Goal: Task Accomplishment & Management: Complete application form

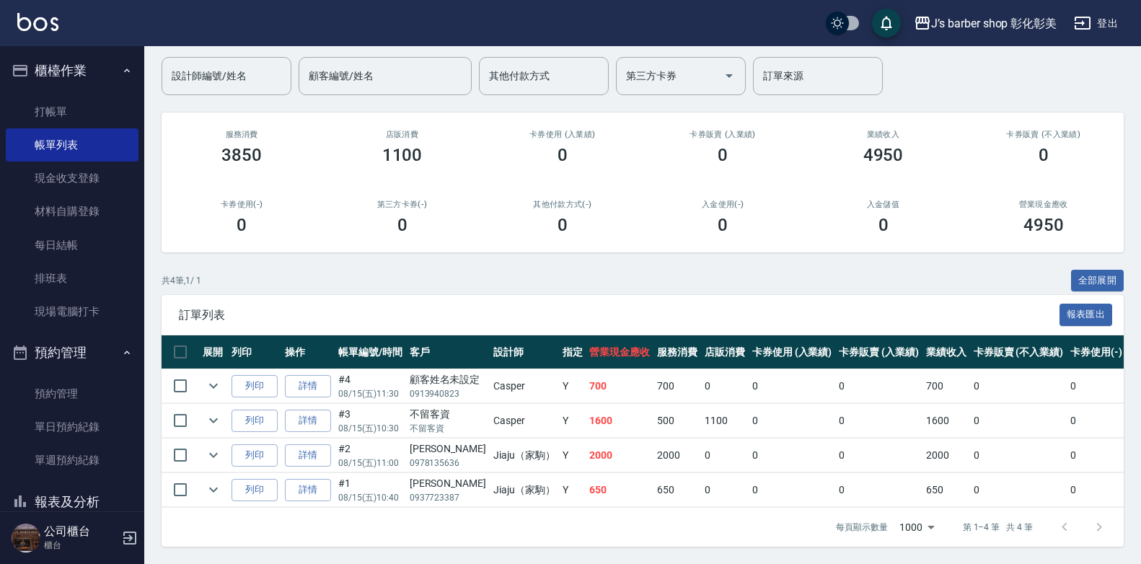
scroll to position [121, 0]
click at [304, 480] on link "詳情" at bounding box center [308, 490] width 46 height 22
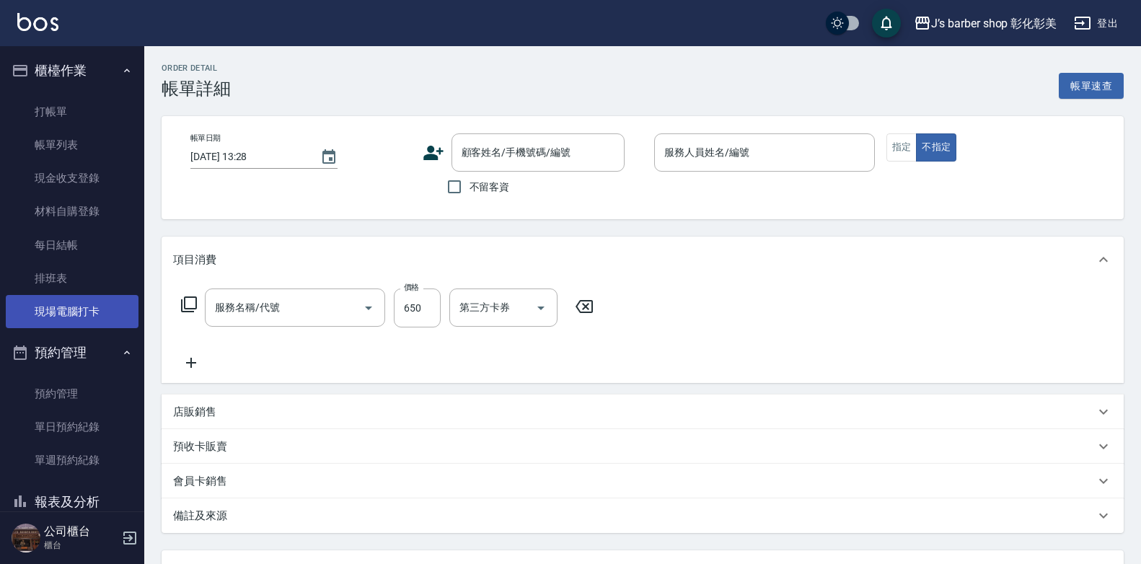
type input "[DATE] 10:40"
type input "Jiaju（家駒）(無代號)"
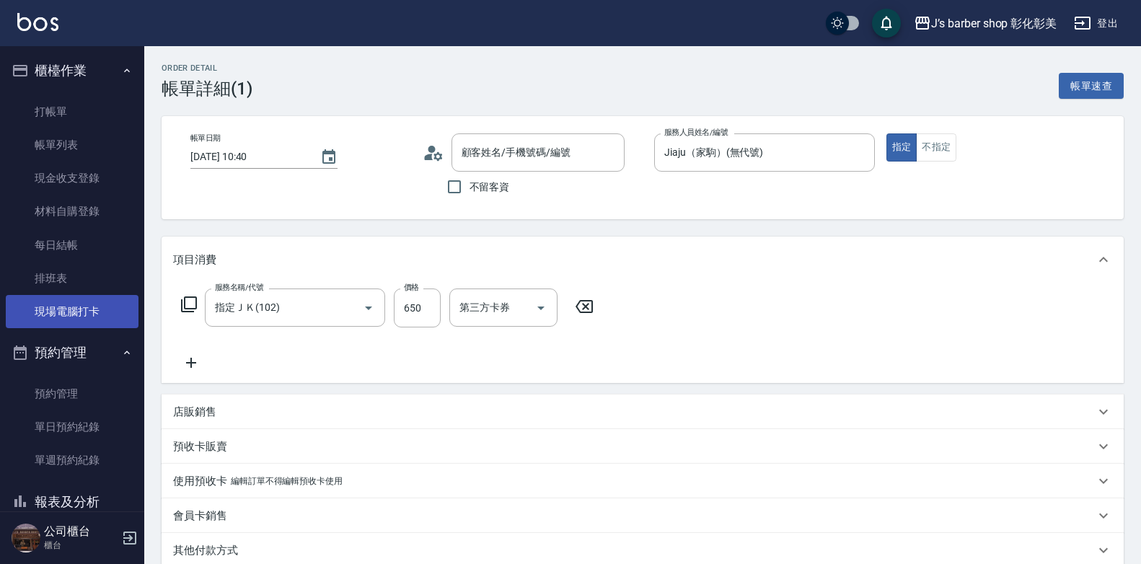
type input "指定ＪＫ(102)"
type input "[PERSON_NAME]/0937723387/null"
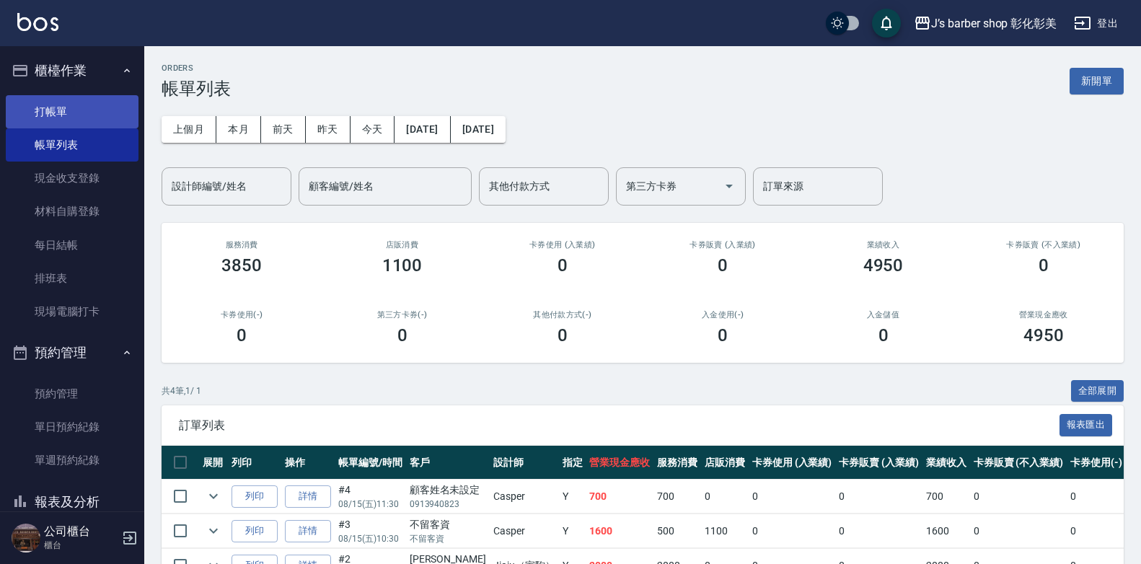
click at [56, 105] on link "打帳單" at bounding box center [72, 111] width 133 height 33
click at [56, 106] on link "打帳單" at bounding box center [72, 111] width 133 height 33
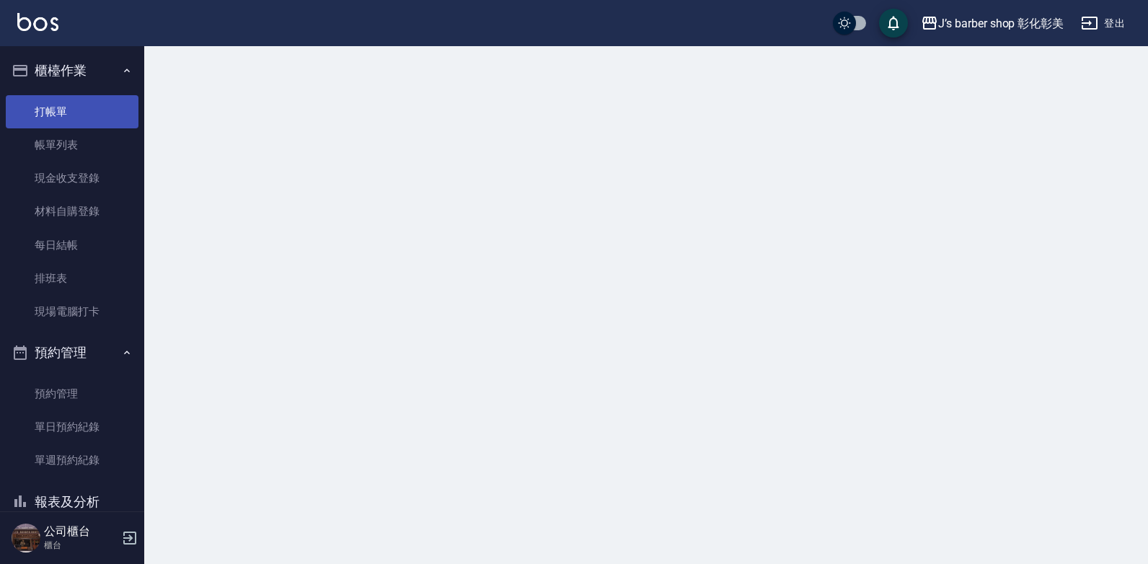
click at [56, 106] on link "打帳單" at bounding box center [72, 111] width 133 height 33
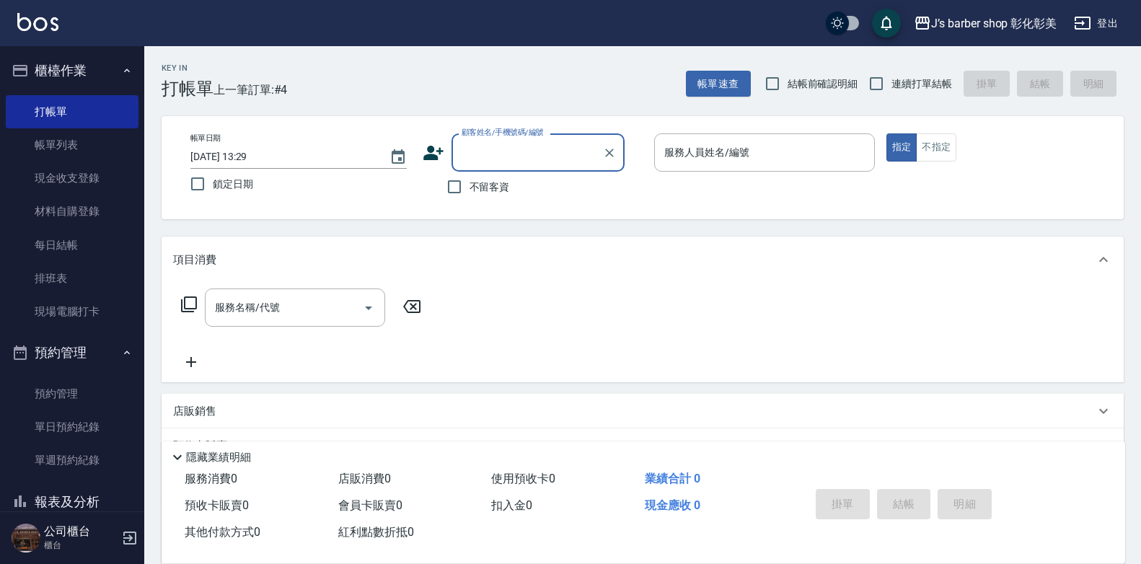
click at [248, 156] on input "[DATE] 13:29" at bounding box center [282, 157] width 185 height 24
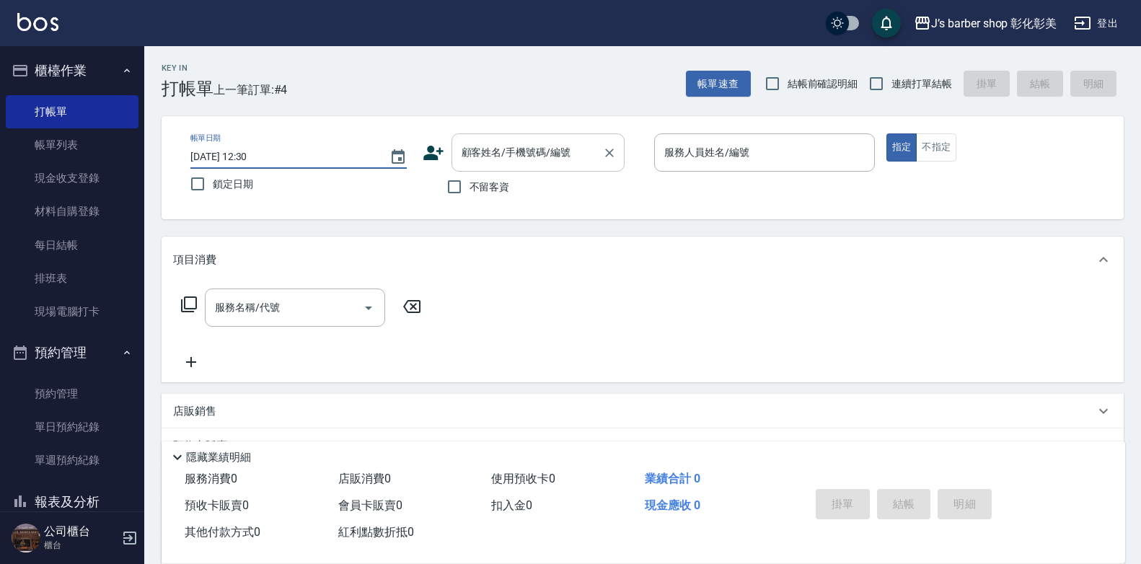
type input "[DATE] 12:30"
click at [522, 149] on div "顧客姓名/手機號碼/編號 顧客姓名/手機號碼/編號" at bounding box center [538, 152] width 173 height 38
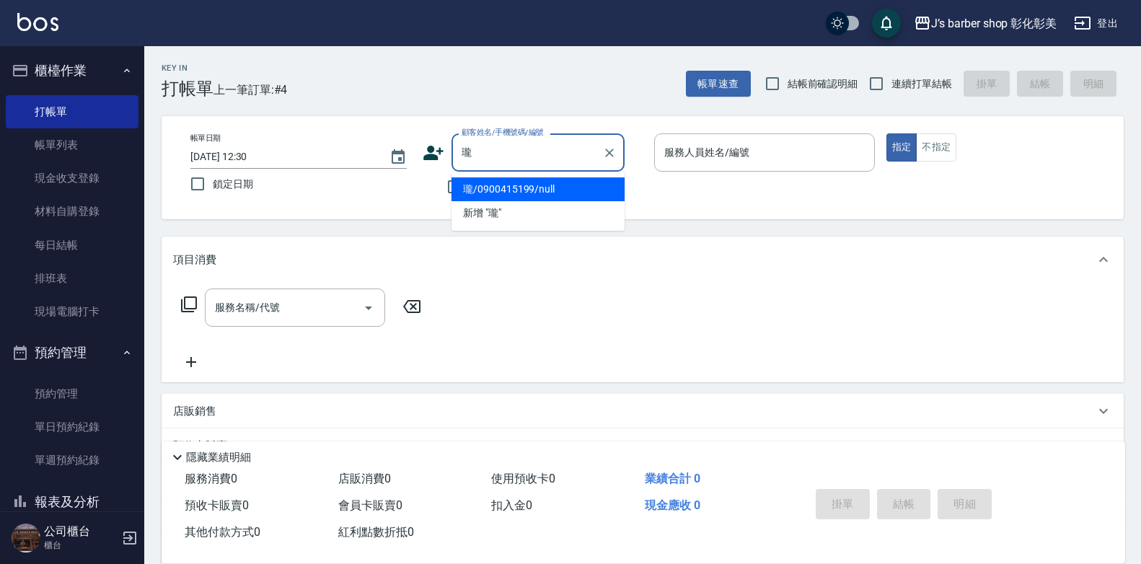
click at [496, 188] on li "瓏/0900415199/null" at bounding box center [538, 189] width 173 height 24
type input "瓏/0900415199/null"
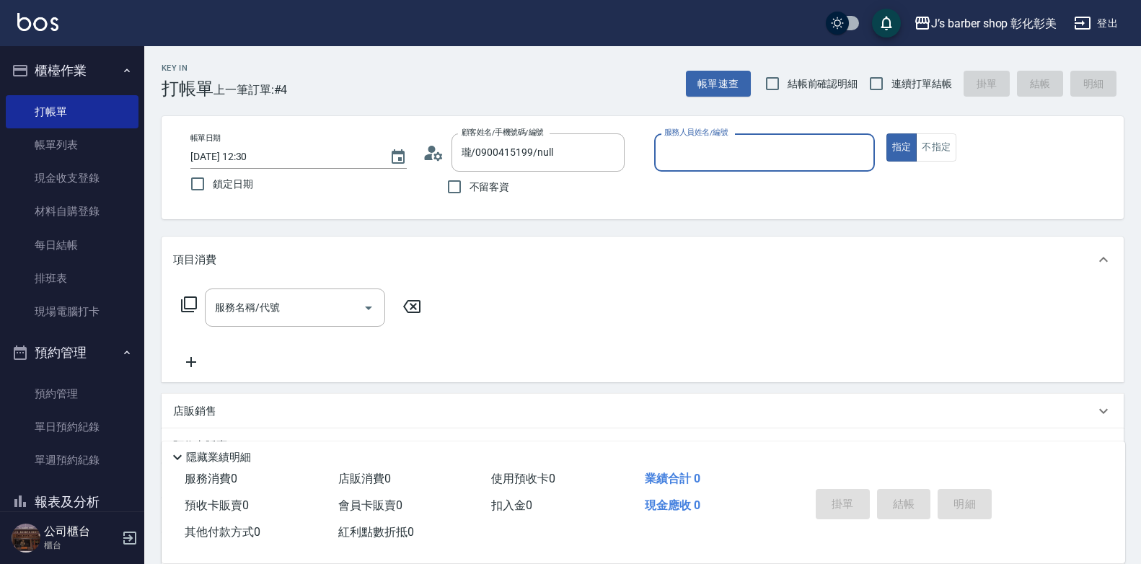
click at [721, 159] on input "服務人員姓名/編號" at bounding box center [765, 152] width 208 height 25
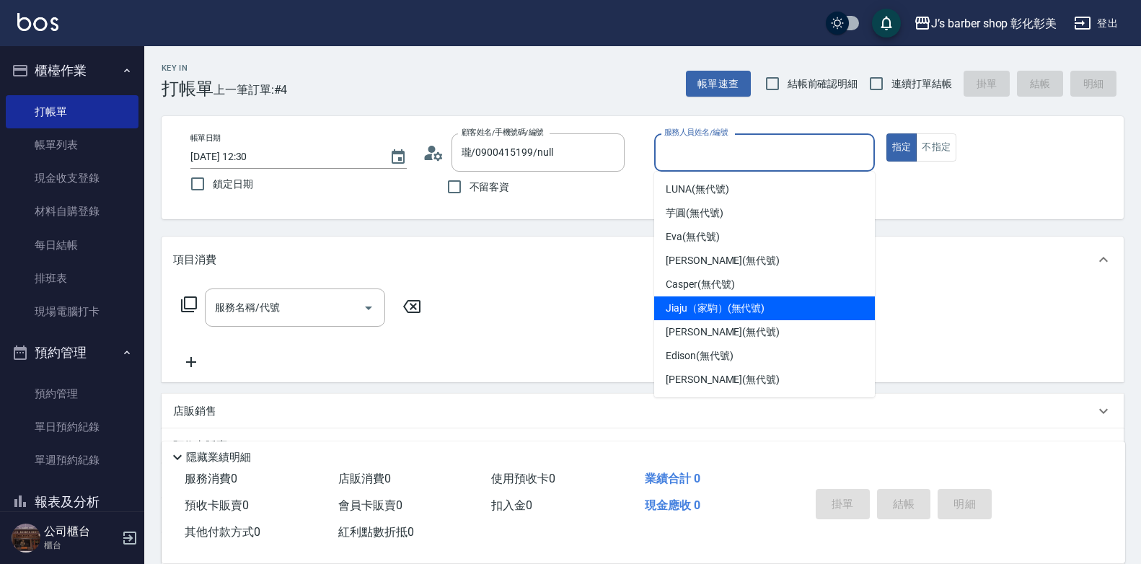
click at [756, 306] on span "Jiaju（家駒） (無代號)" at bounding box center [715, 308] width 99 height 15
type input "Jiaju（家駒）(無代號)"
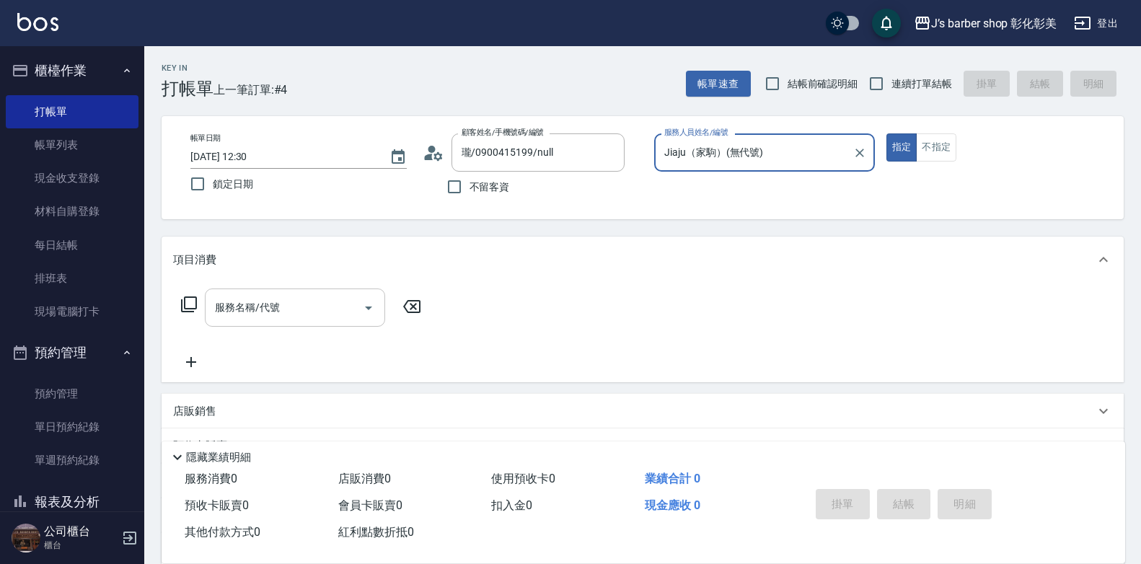
click at [305, 312] on input "服務名稱/代號" at bounding box center [284, 307] width 146 height 25
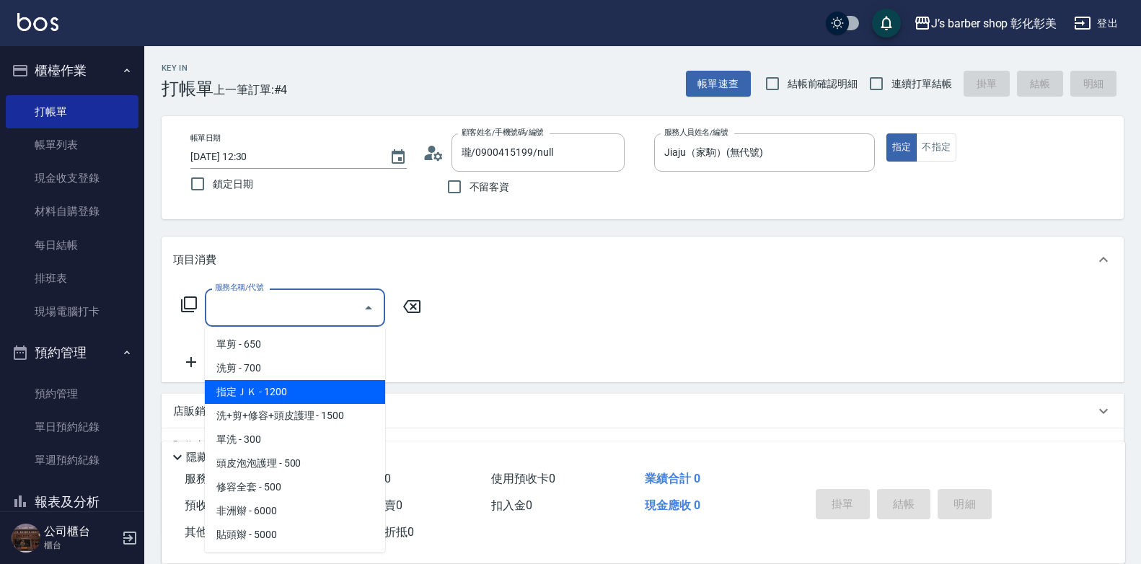
click at [287, 383] on span "指定ＪＫ - 1200" at bounding box center [295, 392] width 180 height 24
type input "指定ＪＫ(102)"
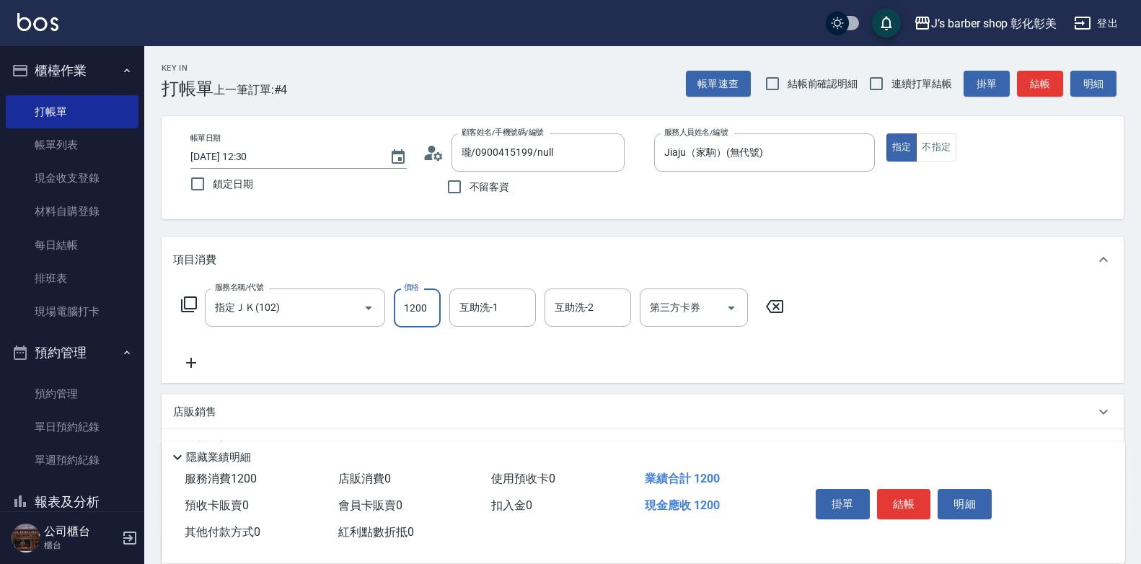
click at [419, 307] on input "1200" at bounding box center [417, 308] width 47 height 39
type input "1000"
click at [899, 497] on button "結帳" at bounding box center [904, 504] width 54 height 30
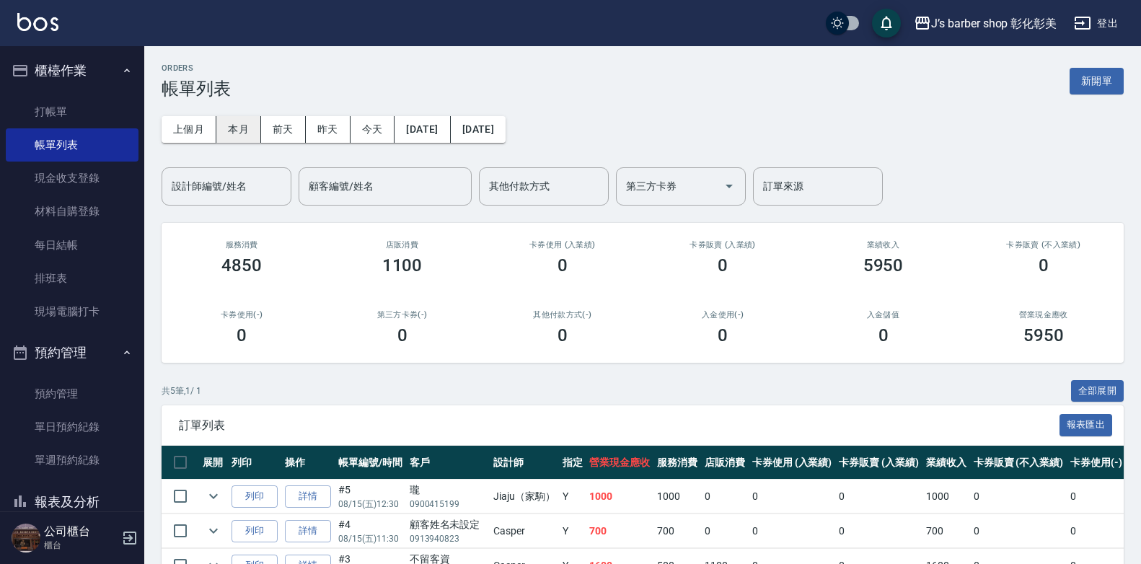
click at [242, 126] on button "本月" at bounding box center [238, 129] width 45 height 27
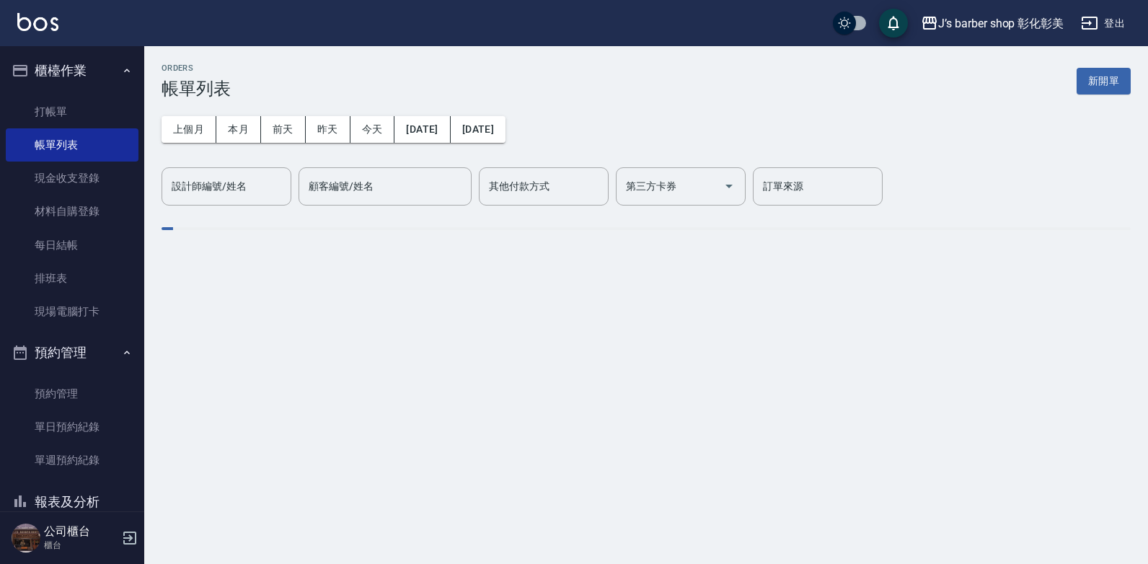
click at [248, 190] on input "設計師編號/姓名" at bounding box center [226, 186] width 117 height 25
click at [249, 190] on input "設計師編號/姓名" at bounding box center [226, 186] width 117 height 25
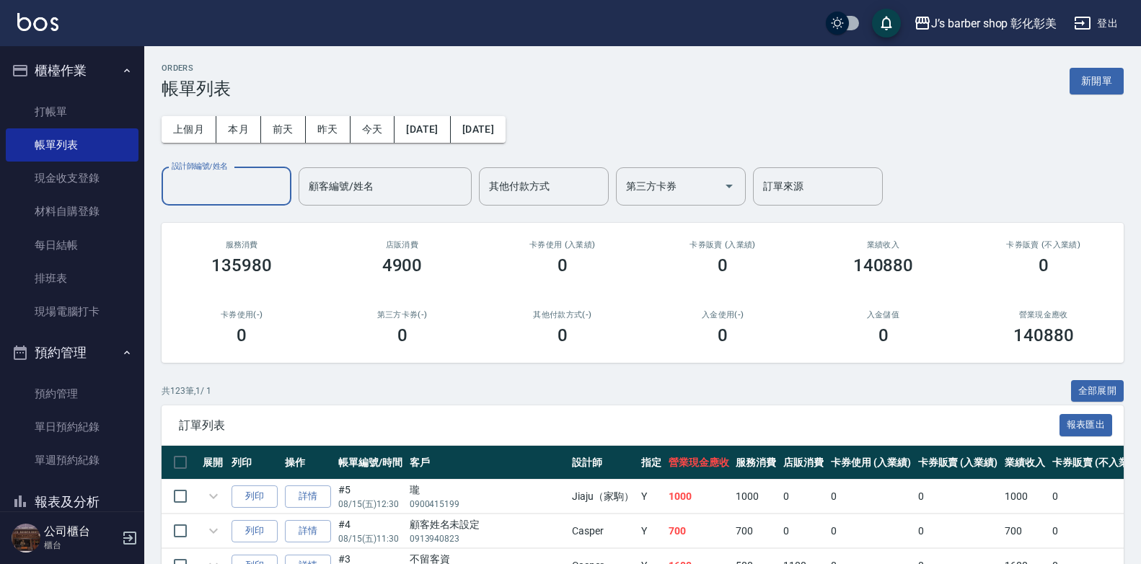
click at [227, 189] on input "設計師編號/姓名" at bounding box center [226, 186] width 117 height 25
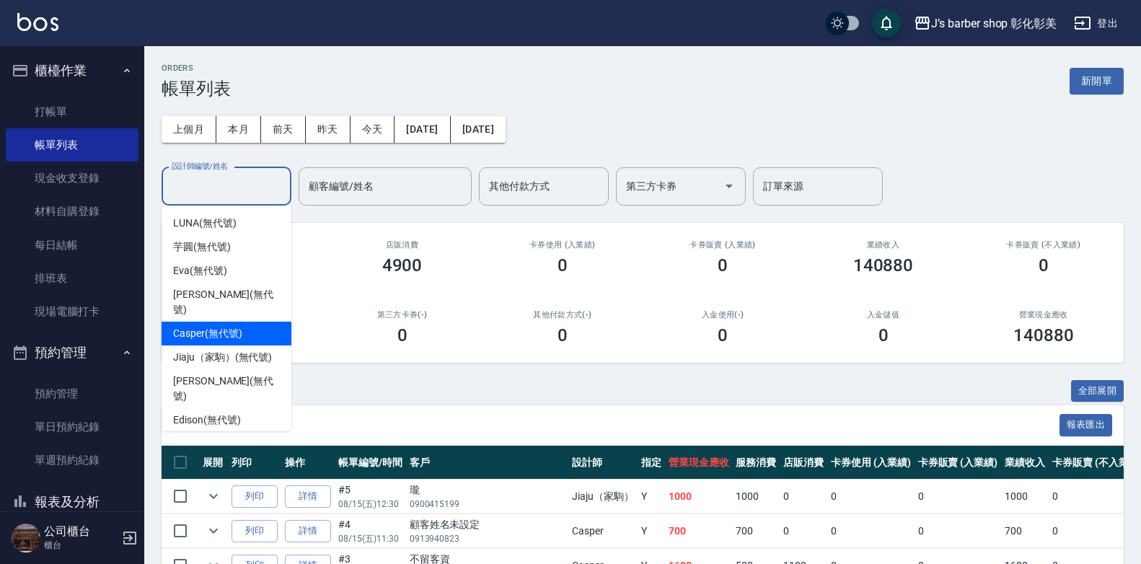
click at [237, 326] on span "Casper (無代號)" at bounding box center [207, 333] width 69 height 15
type input "Casper(無代號)"
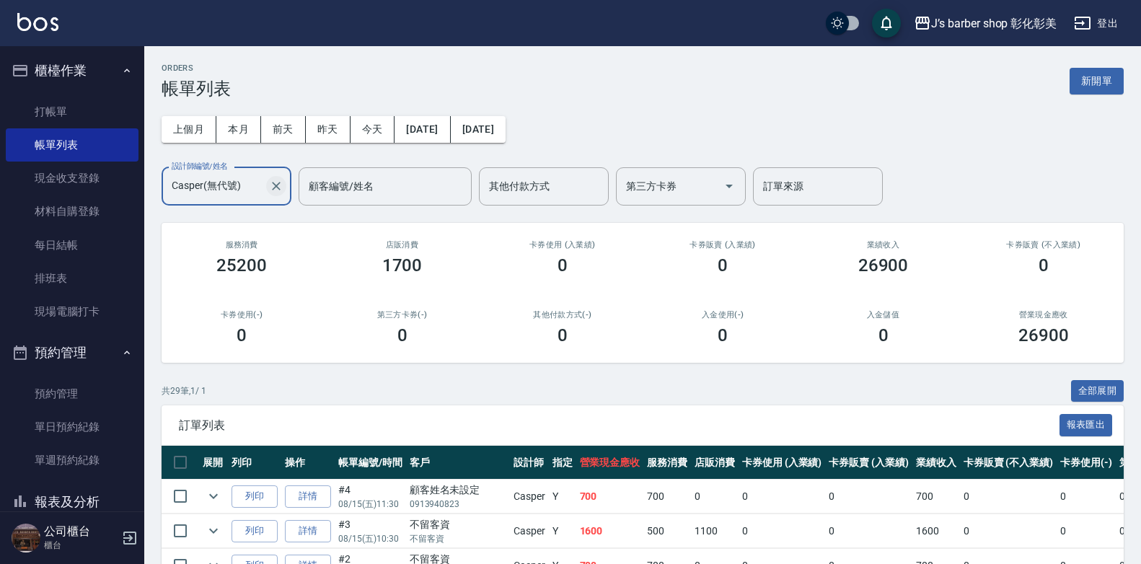
click at [270, 181] on icon "Clear" at bounding box center [276, 186] width 14 height 14
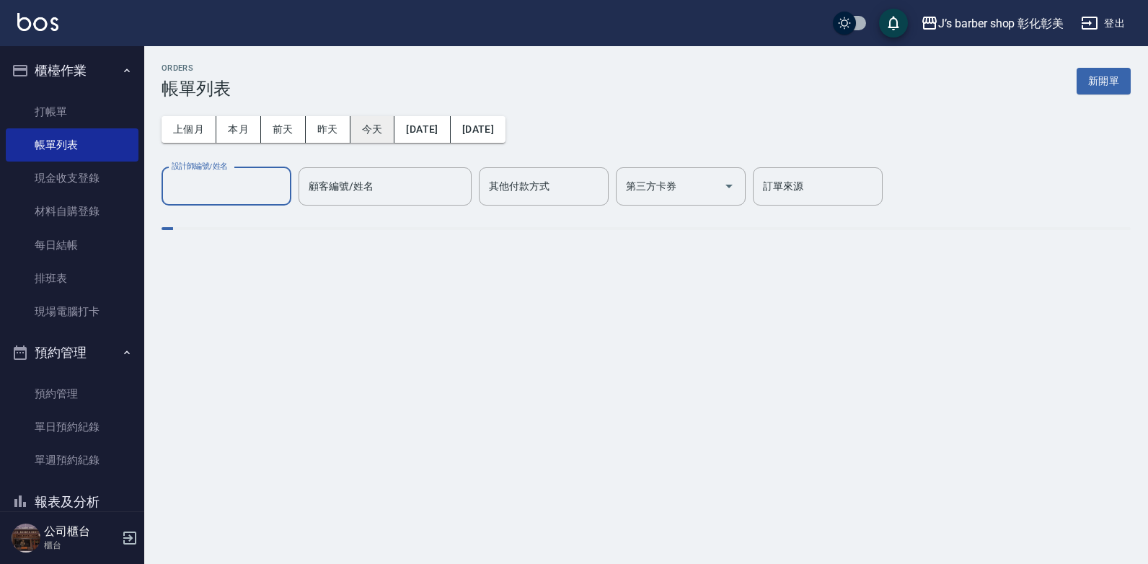
click at [371, 128] on button "今天" at bounding box center [373, 129] width 45 height 27
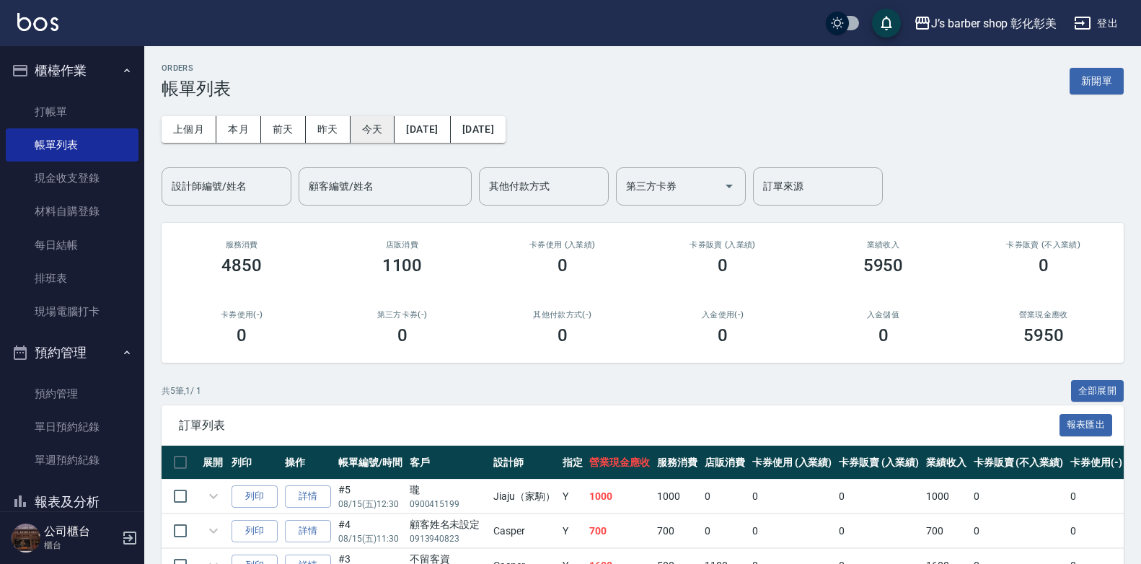
click at [377, 132] on button "今天" at bounding box center [373, 129] width 45 height 27
